Goal: Obtain resource: Download file/media

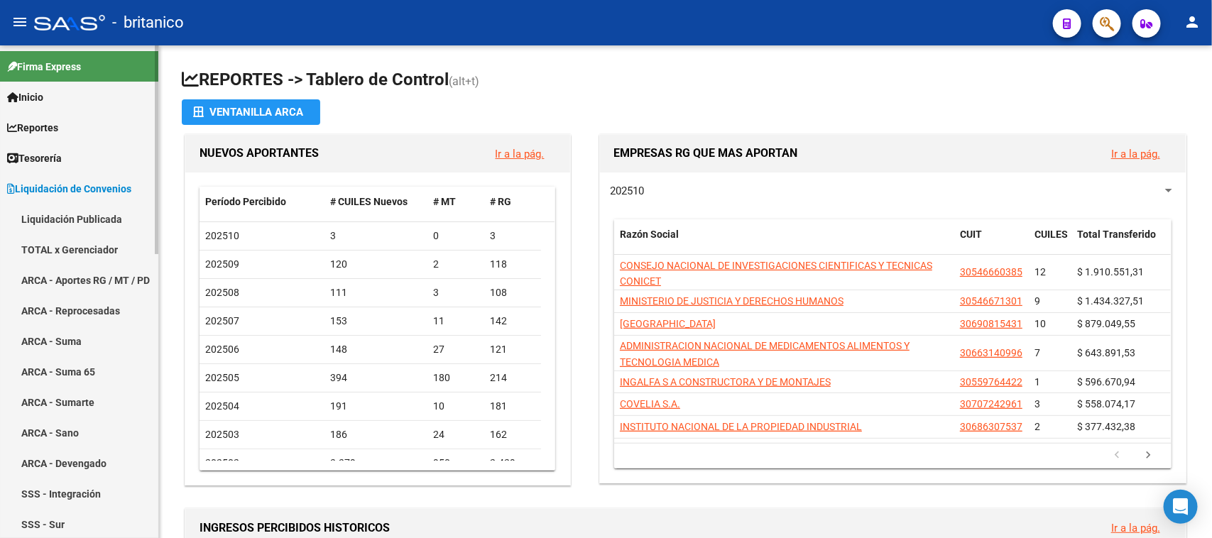
click at [76, 242] on link "TOTAL x Gerenciador" at bounding box center [79, 249] width 158 height 31
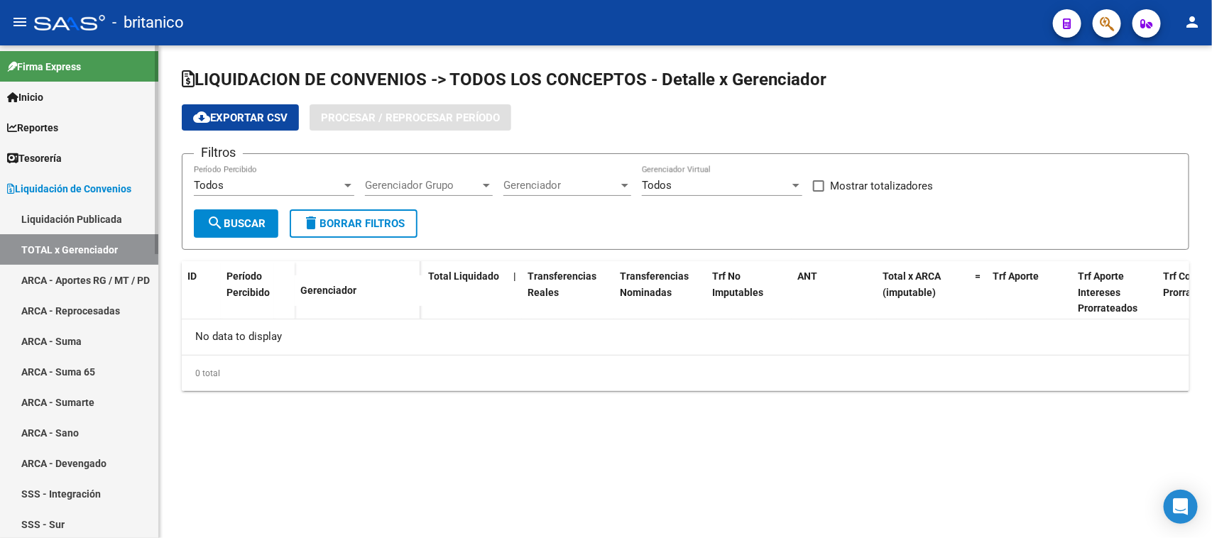
checkbox input "true"
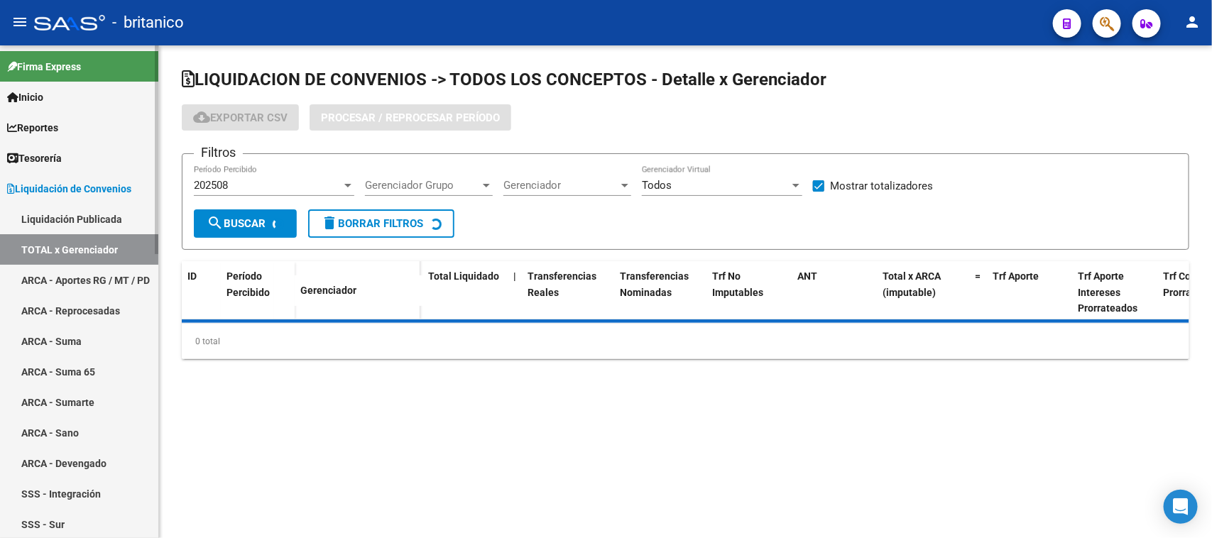
click at [83, 270] on link "ARCA - Aportes RG / MT / PD" at bounding box center [79, 280] width 158 height 31
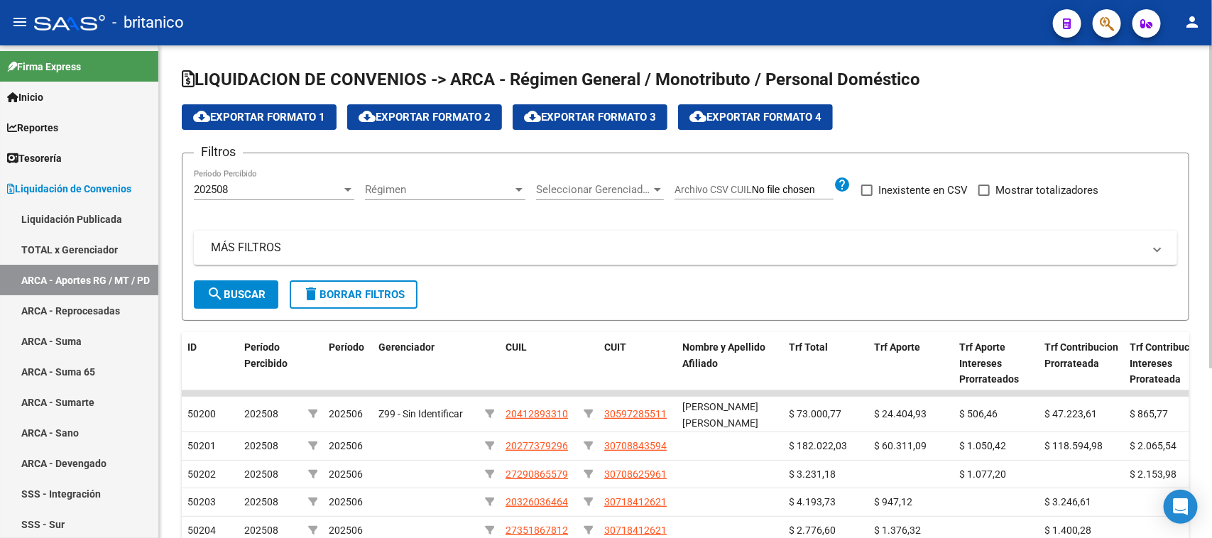
click at [288, 183] on div "202508" at bounding box center [268, 189] width 148 height 13
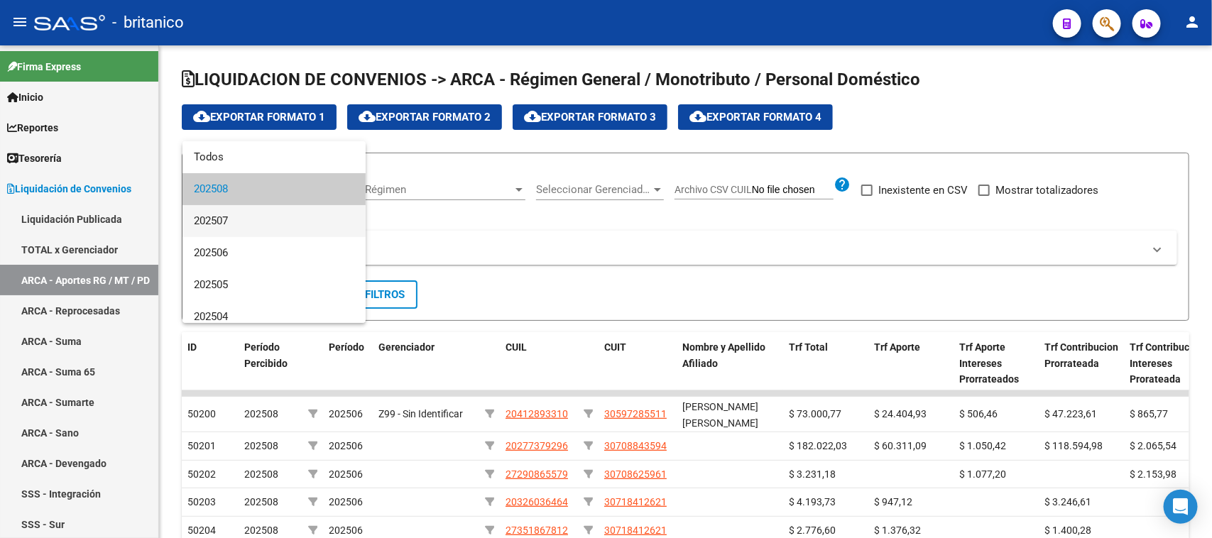
click at [277, 213] on span "202507" at bounding box center [274, 221] width 160 height 32
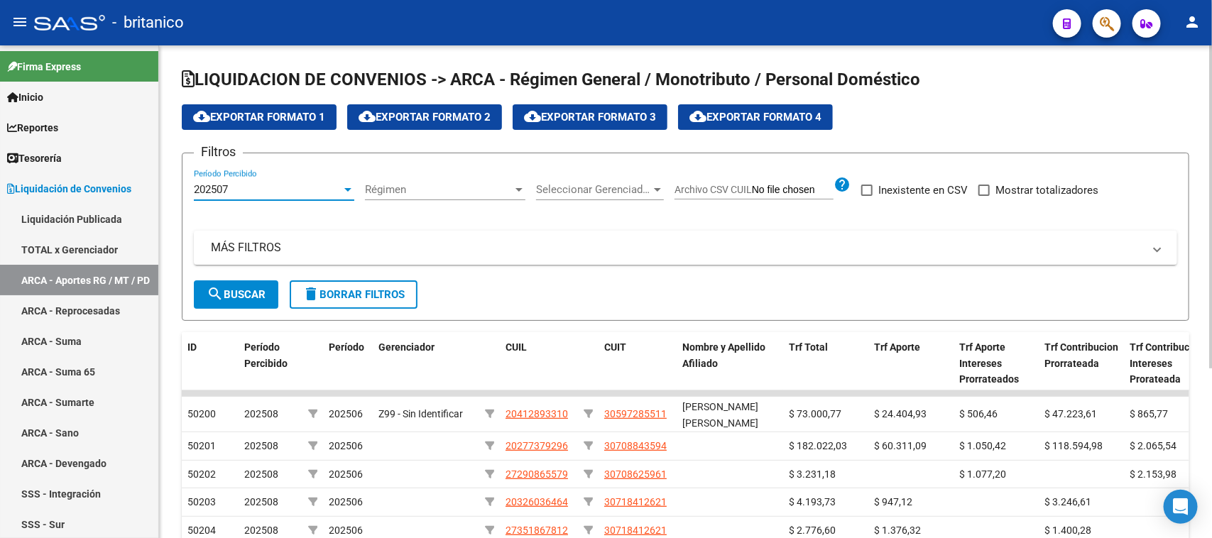
click at [242, 292] on span "search Buscar" at bounding box center [236, 294] width 59 height 13
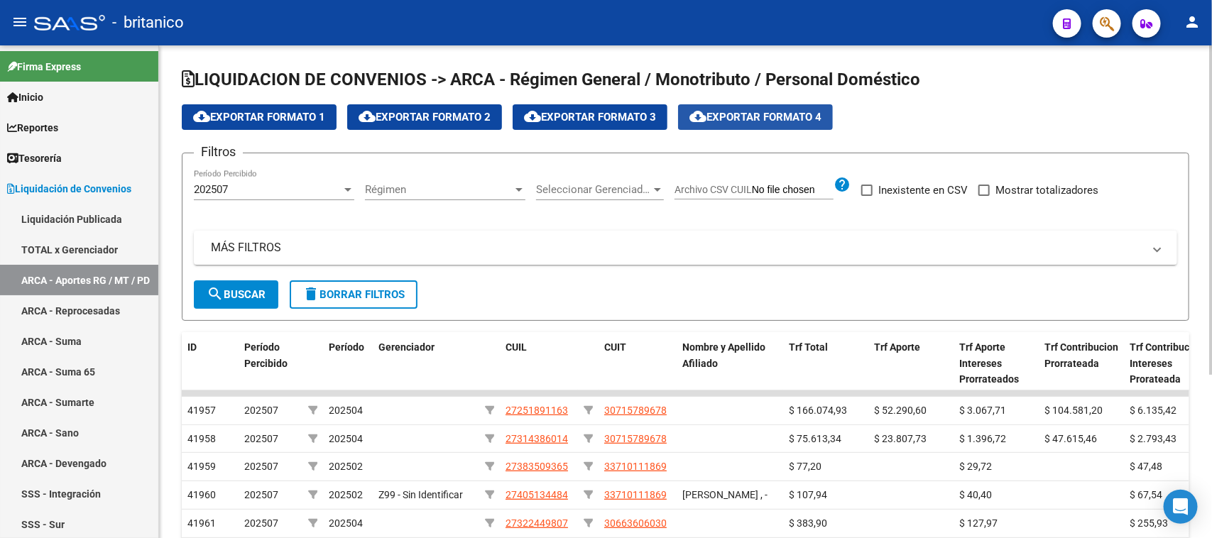
click at [755, 115] on span "cloud_download Exportar Formato 4" at bounding box center [755, 117] width 132 height 13
